Goal: Navigation & Orientation: Find specific page/section

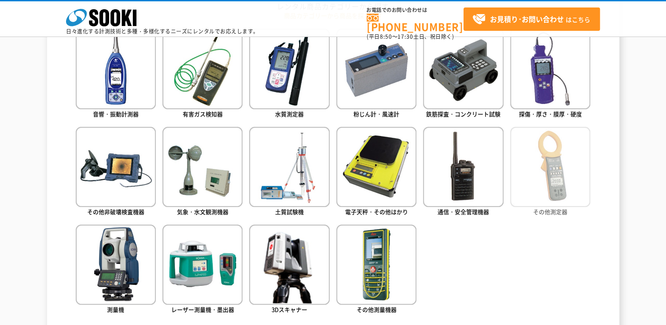
scroll to position [440, 0]
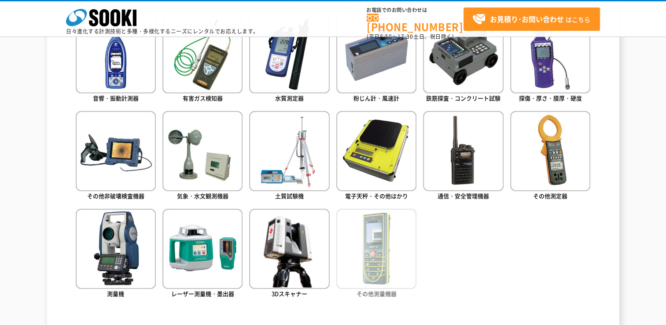
click at [374, 250] on img at bounding box center [376, 249] width 80 height 80
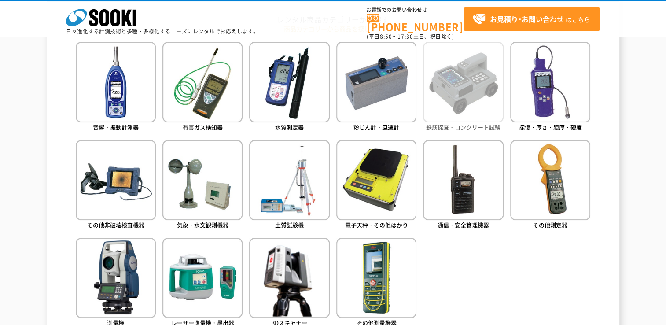
scroll to position [396, 0]
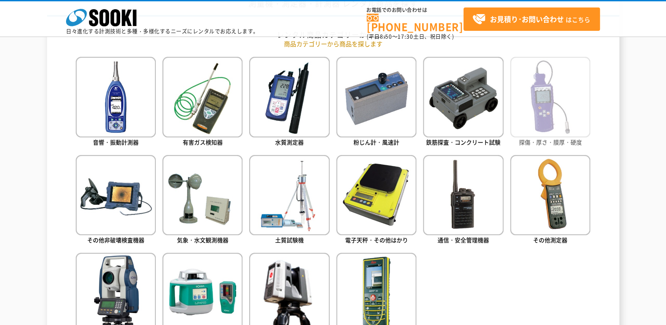
click at [581, 121] on img at bounding box center [550, 97] width 80 height 80
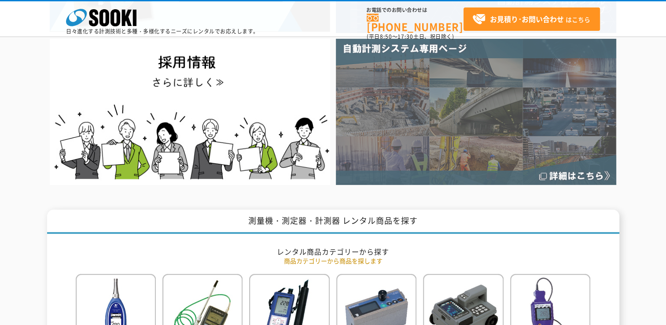
scroll to position [132, 0]
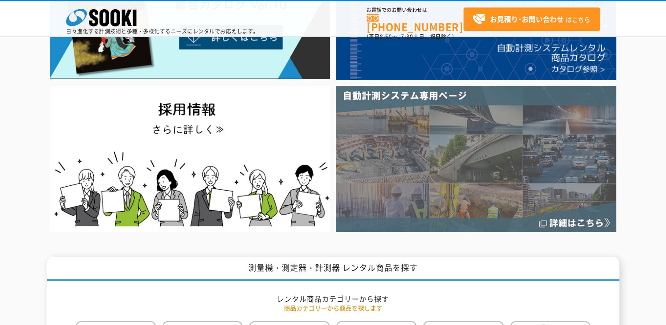
click at [421, 137] on img at bounding box center [476, 159] width 280 height 146
click at [406, 133] on img at bounding box center [476, 159] width 280 height 146
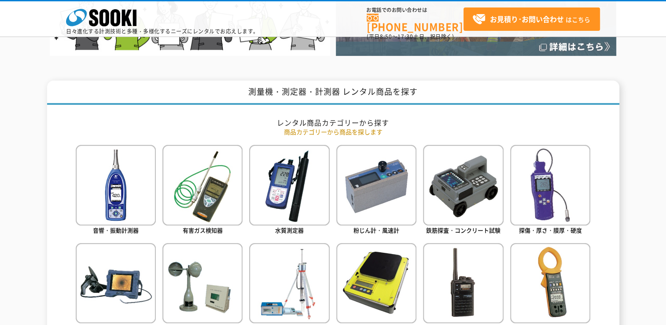
scroll to position [220, 0]
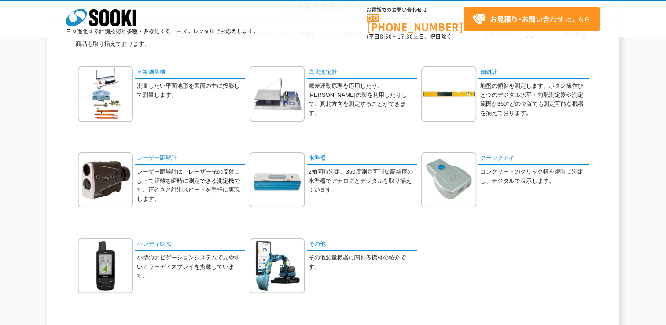
scroll to position [88, 0]
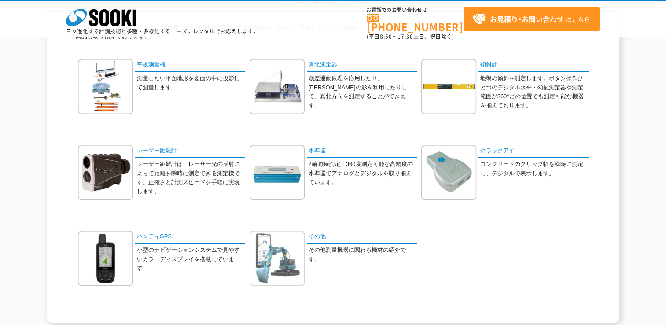
click at [291, 260] on img at bounding box center [276, 258] width 55 height 55
